Goal: Information Seeking & Learning: Learn about a topic

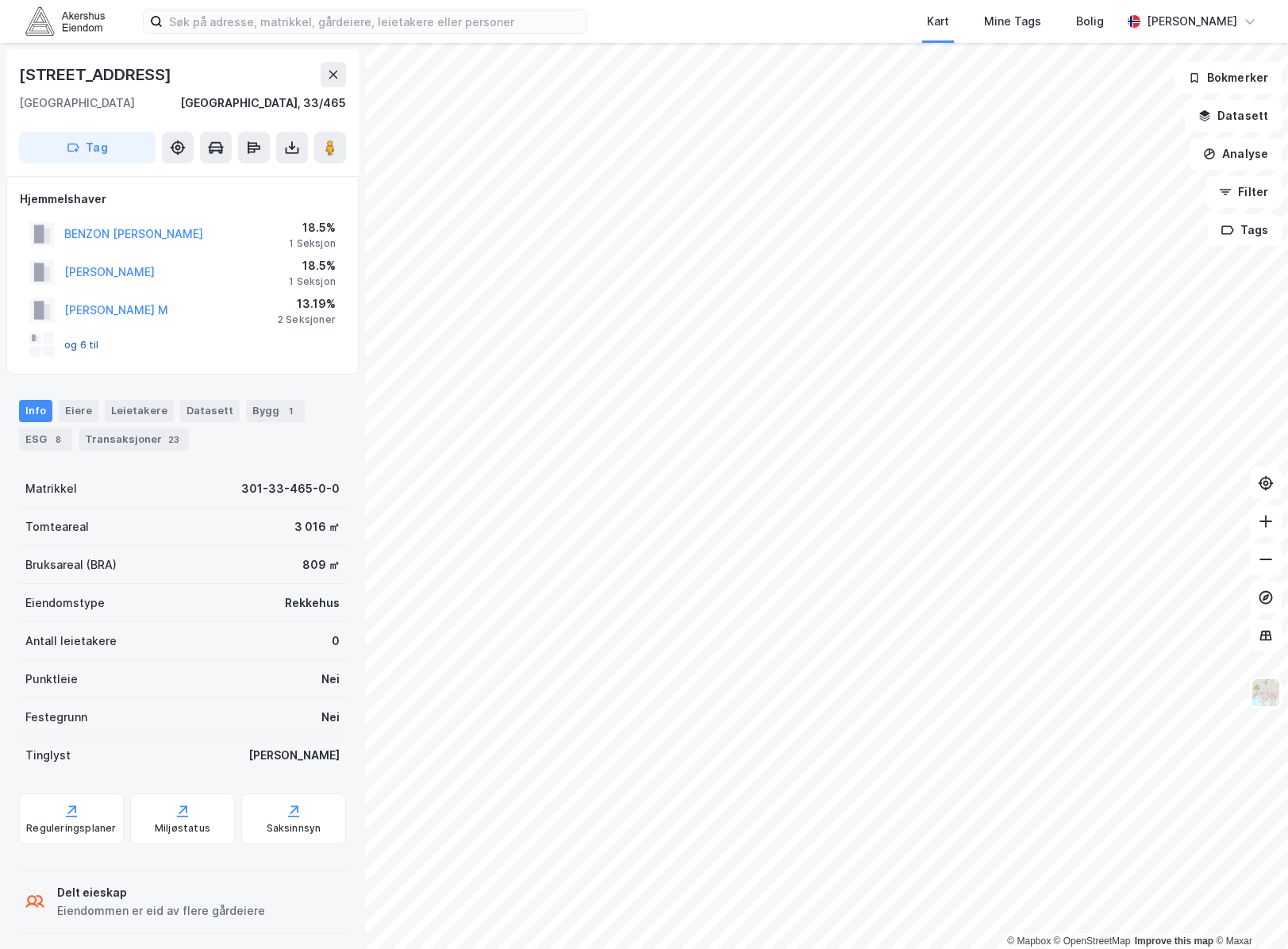
click at [0, 0] on button "og 6 til" at bounding box center [0, 0] width 0 height 0
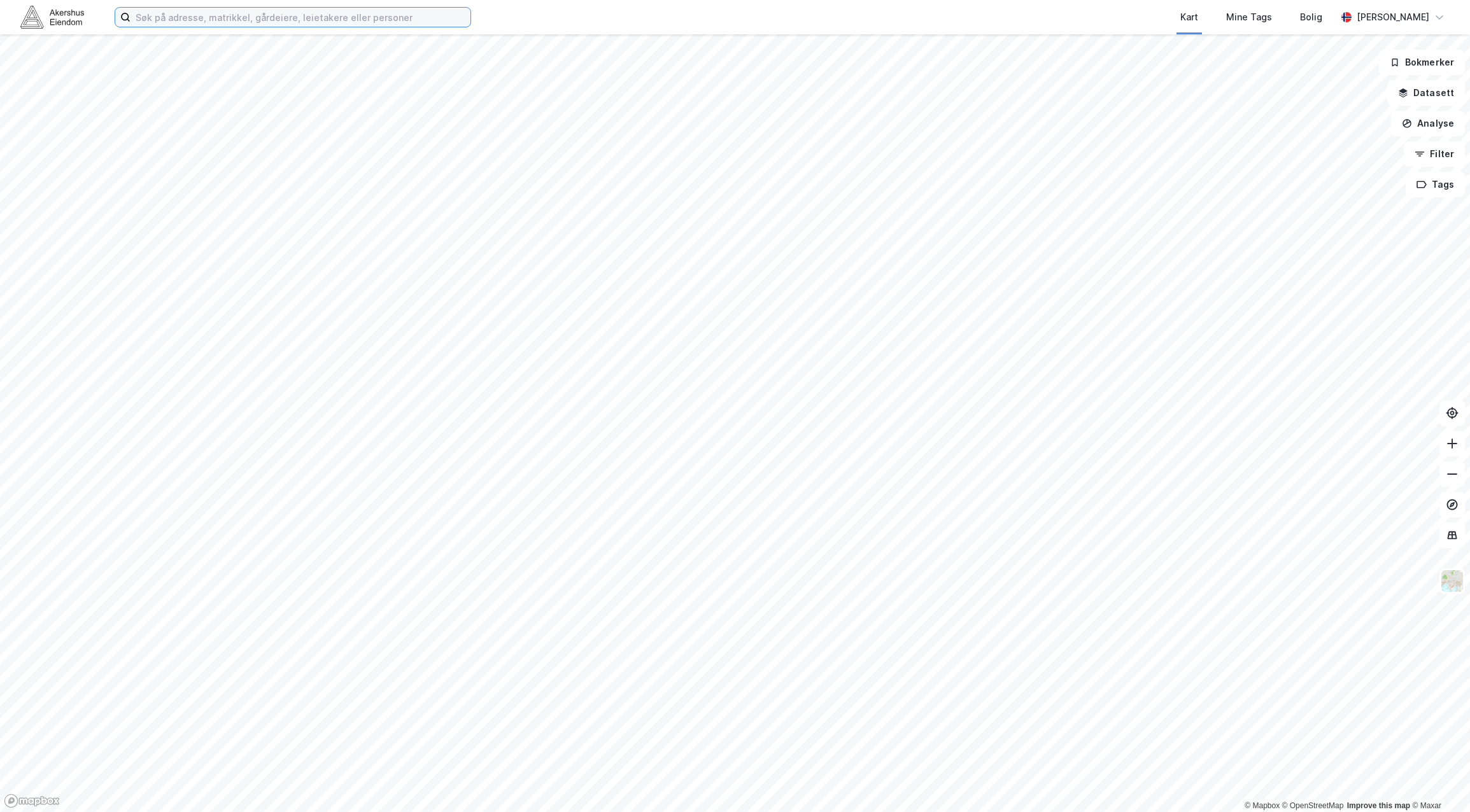
click at [189, 20] on input at bounding box center [301, 17] width 340 height 19
paste input "Malmøyveien 18B, 0198 Oslo"
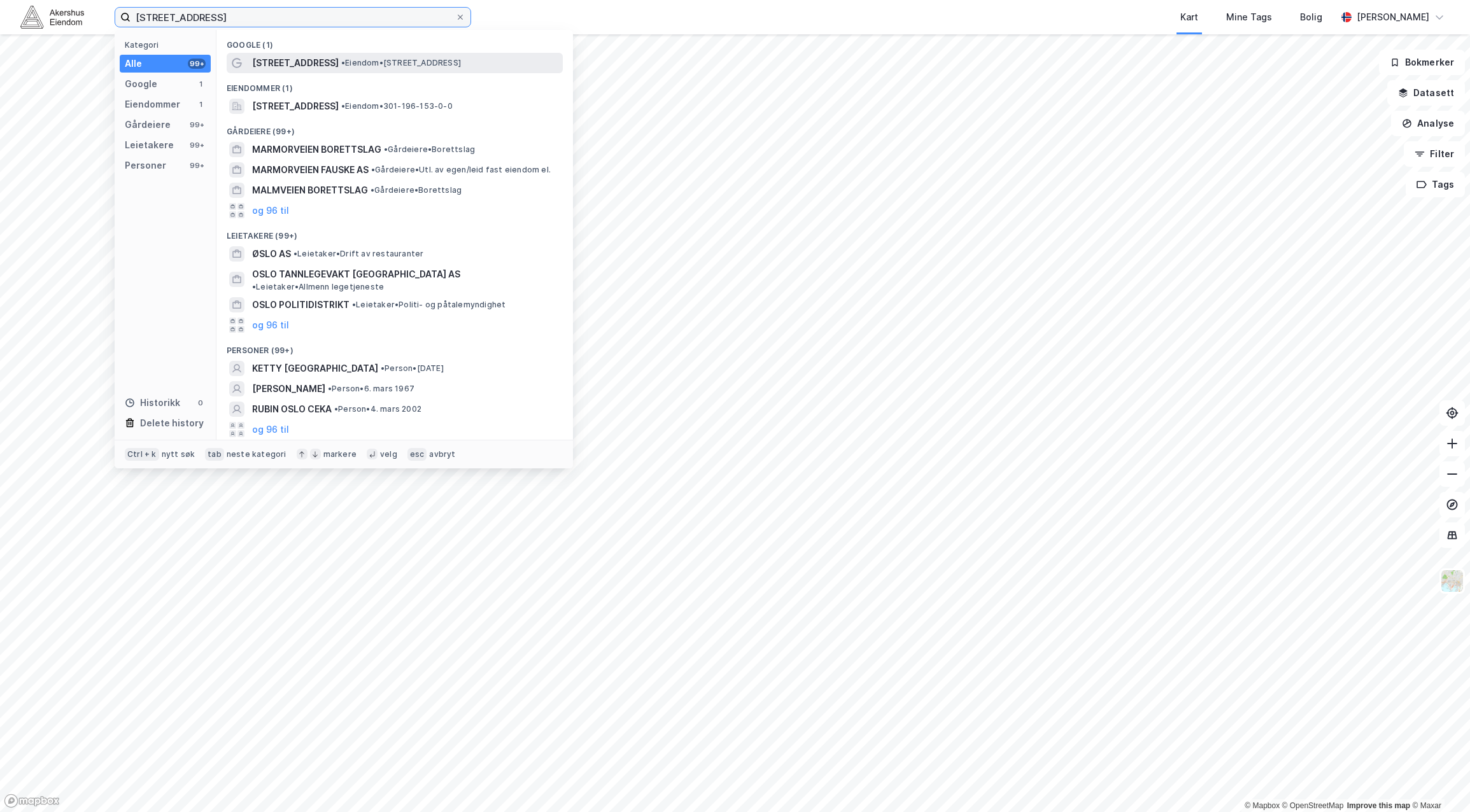
type input "Malmøyveien 18B, 0198 Oslo"
click at [280, 67] on span "Malmøyveien 18B" at bounding box center [295, 63] width 87 height 15
